Goal: Communication & Community: Ask a question

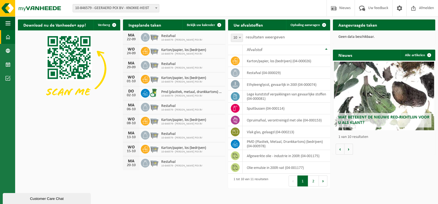
click at [152, 90] on img at bounding box center [154, 92] width 9 height 9
click at [296, 24] on span "Ophaling aanvragen" at bounding box center [304, 25] width 29 height 4
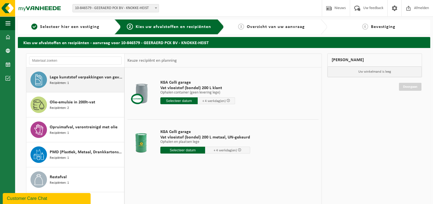
scroll to position [85, 0]
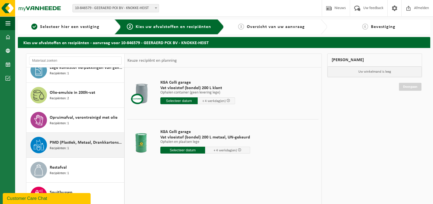
click at [69, 145] on span "PMD (Plastiek, Metaal, Drankkartons) (bedrijven)" at bounding box center [86, 143] width 73 height 7
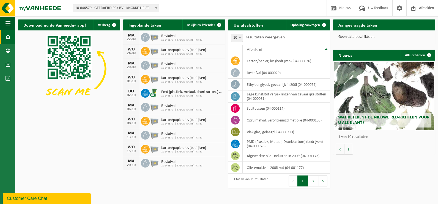
click at [42, 196] on div "Customer Care Chat" at bounding box center [47, 199] width 80 height 7
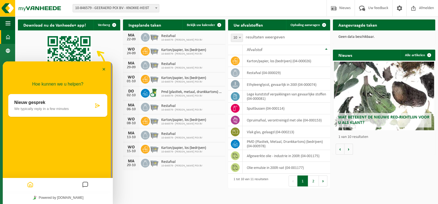
click at [98, 109] on div "Nieuw gesprek We typically reply in a few minutes" at bounding box center [57, 105] width 99 height 23
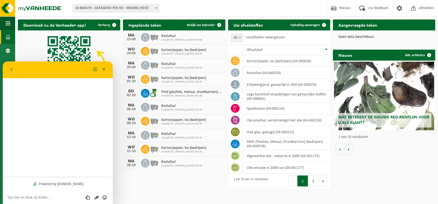
click at [45, 199] on textarea at bounding box center [57, 198] width 101 height 4
type textarea "Goedemorgen"
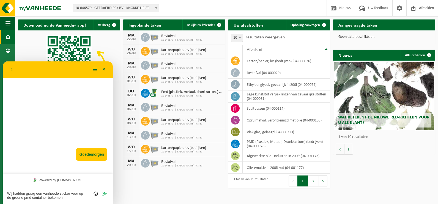
type textarea "Wij hadden graag een vanheede sticker voor op de groene pmd container bekomen"
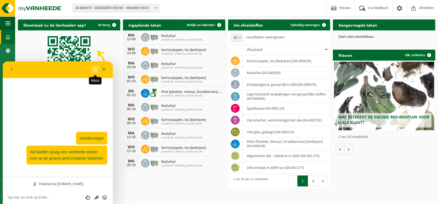
click at [94, 72] on button "Menu" at bounding box center [95, 70] width 9 height 8
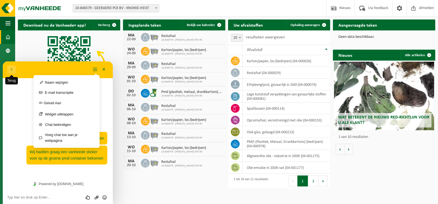
click at [10, 69] on button "Terug" at bounding box center [11, 70] width 9 height 8
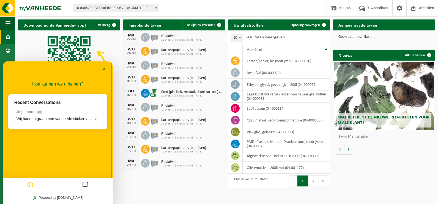
click at [10, 69] on div "Minimaliseer" at bounding box center [58, 69] width 110 height 17
click at [105, 68] on button "Minimaliseer" at bounding box center [103, 70] width 9 height 8
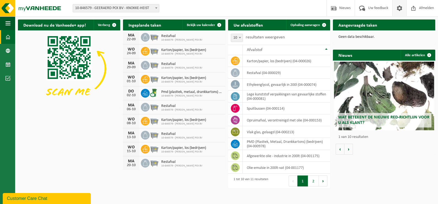
click at [398, 10] on span at bounding box center [399, 8] width 8 height 16
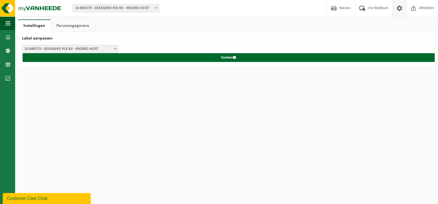
click at [398, 10] on span at bounding box center [399, 8] width 8 height 16
click at [8, 36] on span at bounding box center [7, 37] width 5 height 14
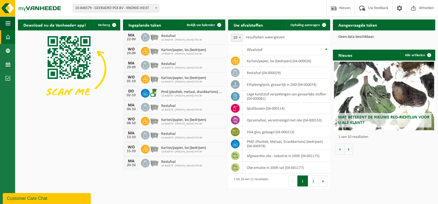
click at [44, 199] on div "Customer Care Chat" at bounding box center [47, 199] width 80 height 7
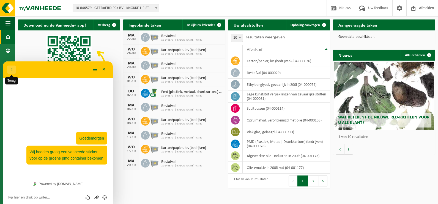
click at [12, 73] on span "Terug" at bounding box center [11, 75] width 4 height 4
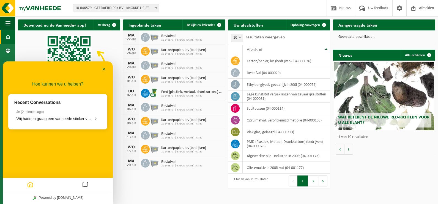
click at [85, 187] on icon "Messages" at bounding box center [85, 185] width 7 height 11
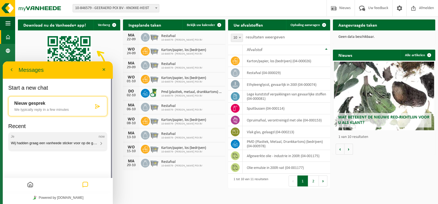
click at [101, 142] on icon at bounding box center [101, 143] width 5 height 5
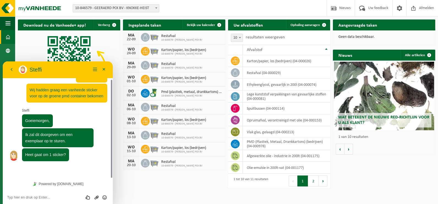
scroll to position [17, 0]
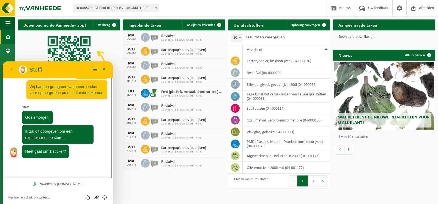
click at [58, 199] on textarea at bounding box center [57, 198] width 101 height 4
type textarea "ja idd 1 sticker"
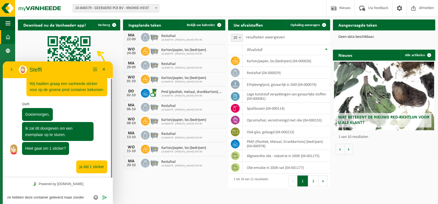
scroll to position [0, 0]
type textarea "ze hebben deze container geleverd maar zonder sticker"
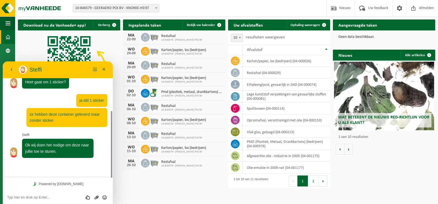
scroll to position [71, 0]
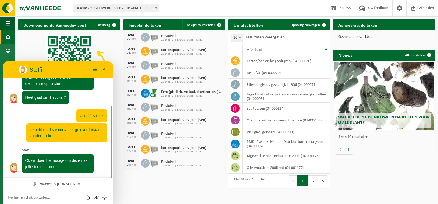
click at [57, 197] on textarea at bounding box center [57, 198] width 101 height 4
type textarea "top bedankt voor uw hulp"
click at [104, 196] on icon "Verzenden" at bounding box center [104, 197] width 5 height 5
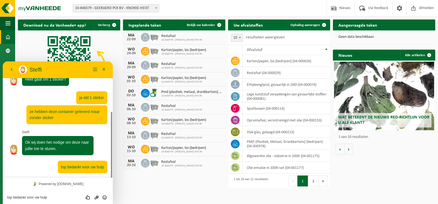
click at [36, 199] on textarea "top bedankt voor uw hulp" at bounding box center [57, 198] width 101 height 4
click at [105, 69] on button "Minimaliseer" at bounding box center [103, 70] width 9 height 8
